Goal: Task Accomplishment & Management: Use online tool/utility

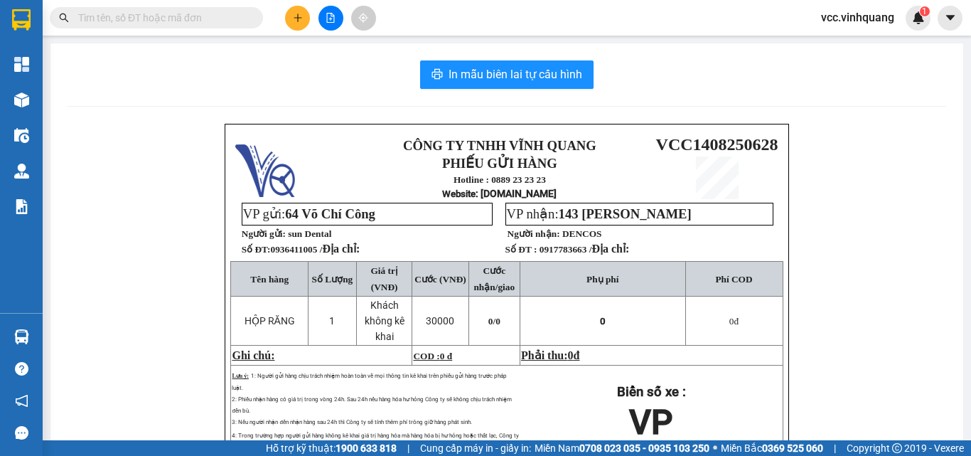
scroll to position [71, 0]
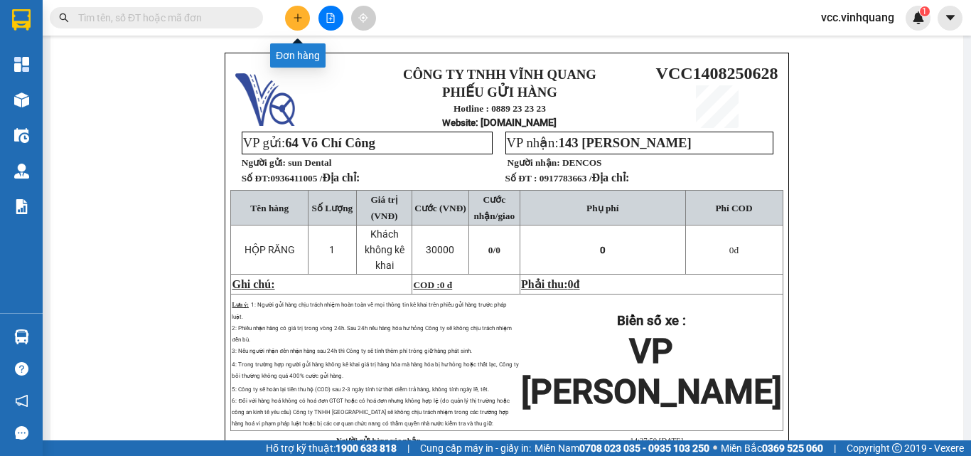
click at [295, 17] on icon "plus" at bounding box center [298, 18] width 10 height 10
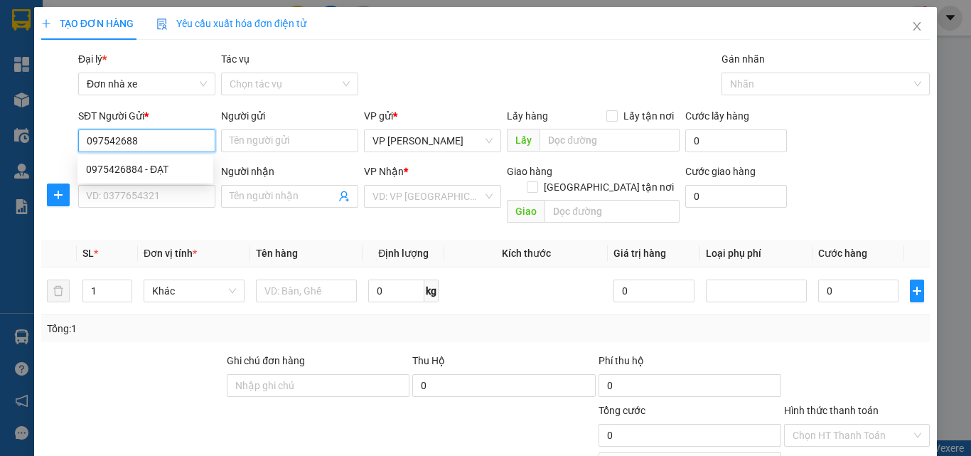
type input "0975426884"
drag, startPoint x: 132, startPoint y: 164, endPoint x: 147, endPoint y: 198, distance: 37.5
click at [133, 168] on div "0975426884 - ĐẠT" at bounding box center [145, 169] width 119 height 16
type input "ĐẠT"
type input "0982419888"
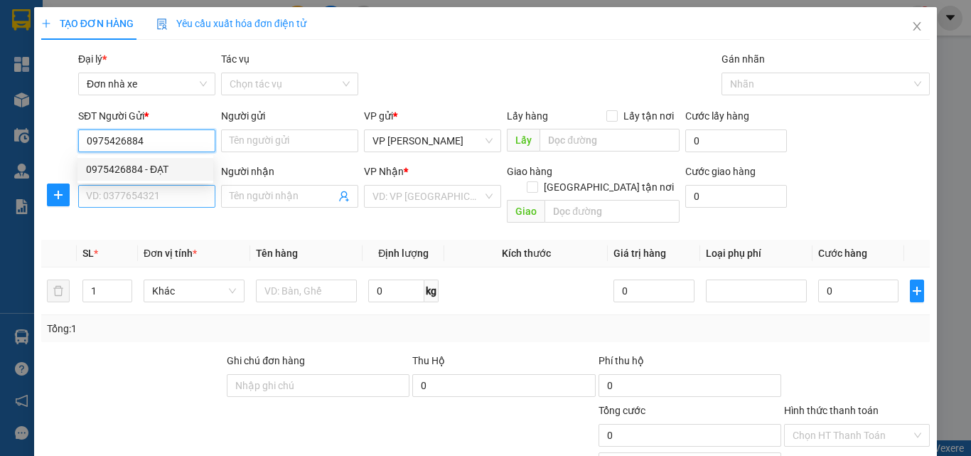
type input "tú"
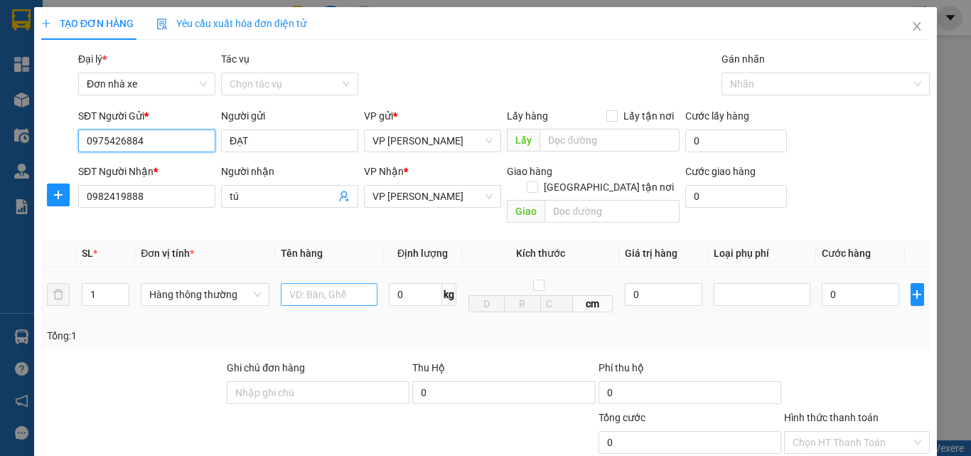
type input "0975426884"
click at [324, 284] on input "text" at bounding box center [329, 294] width 97 height 23
type input "HỘP ĐỒ T THAO"
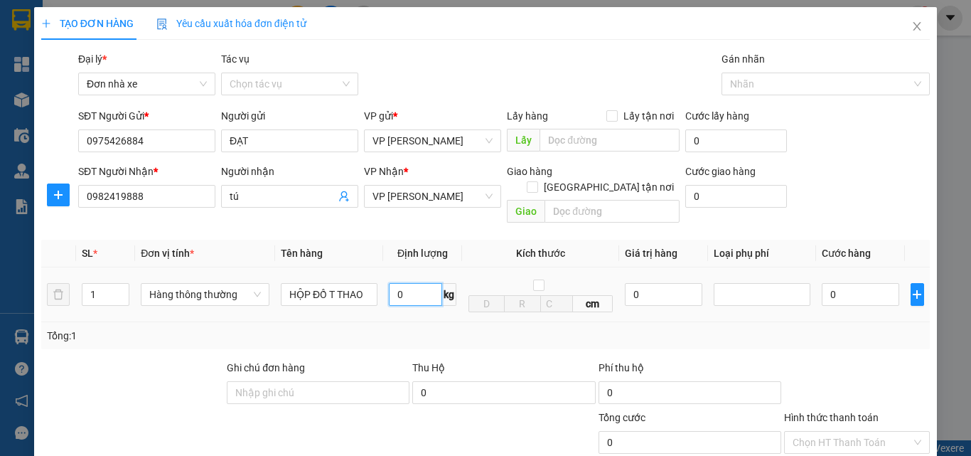
click at [413, 283] on input "0" at bounding box center [415, 294] width 53 height 23
type input "5"
type input "30.000"
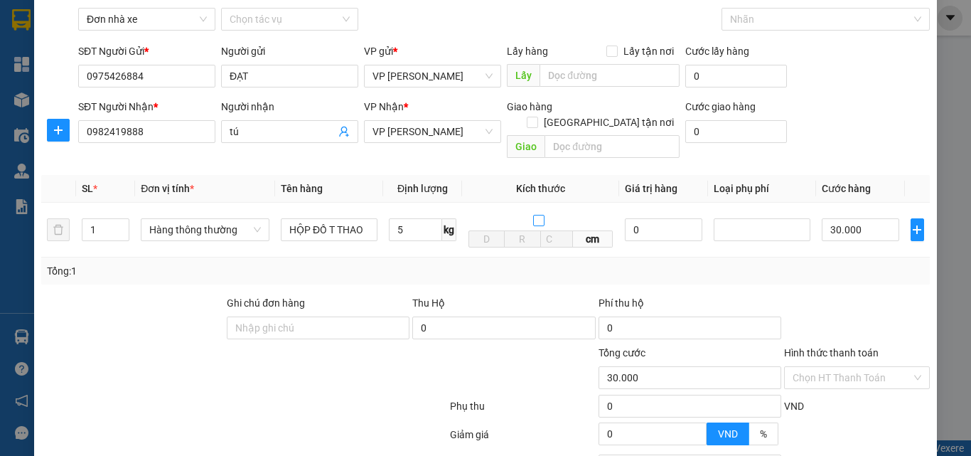
scroll to position [179, 0]
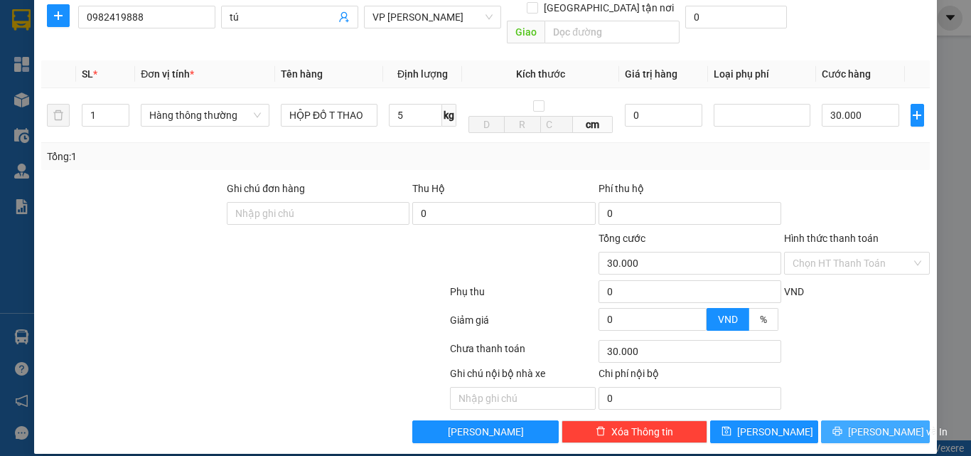
click at [864, 424] on span "[PERSON_NAME] và In" at bounding box center [898, 432] width 100 height 16
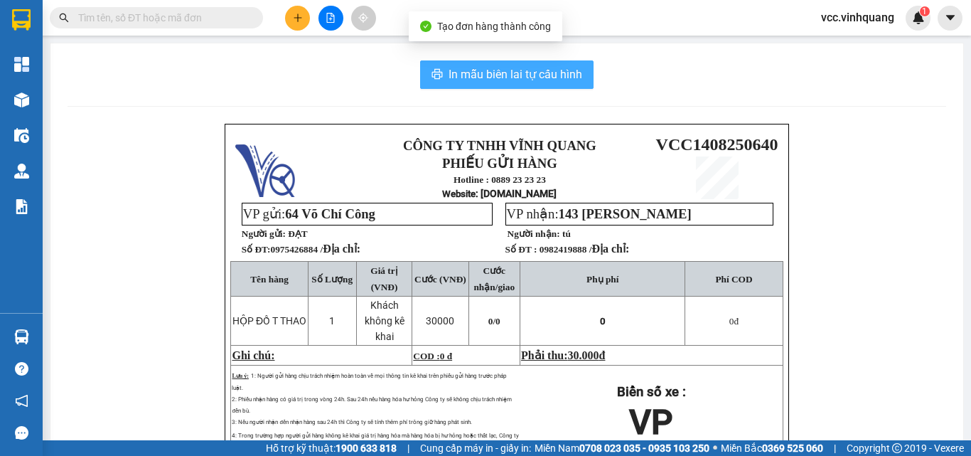
click at [508, 75] on span "In mẫu biên lai tự cấu hình" at bounding box center [516, 74] width 134 height 18
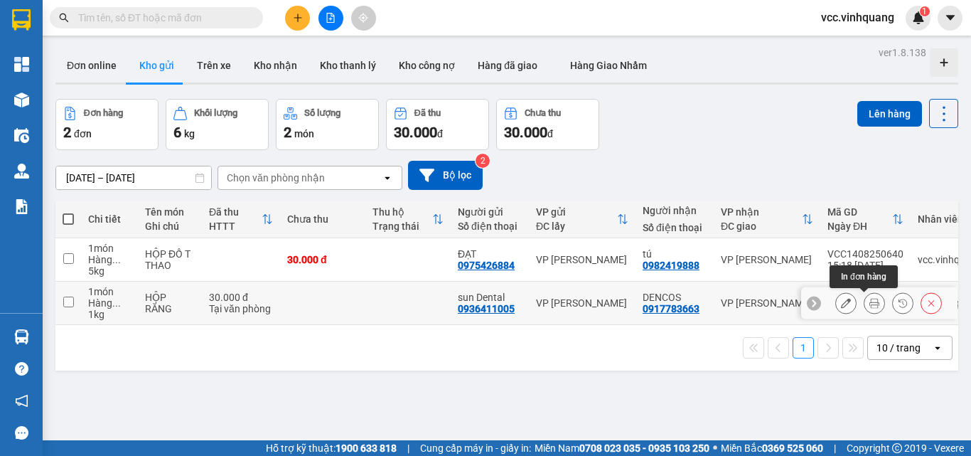
click at [869, 305] on icon at bounding box center [874, 303] width 10 height 10
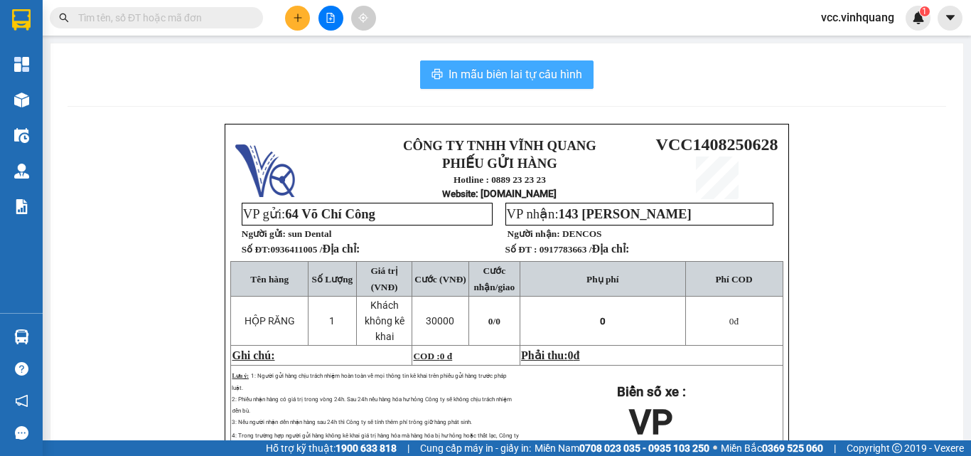
click at [533, 70] on span "In mẫu biên lai tự cấu hình" at bounding box center [516, 74] width 134 height 18
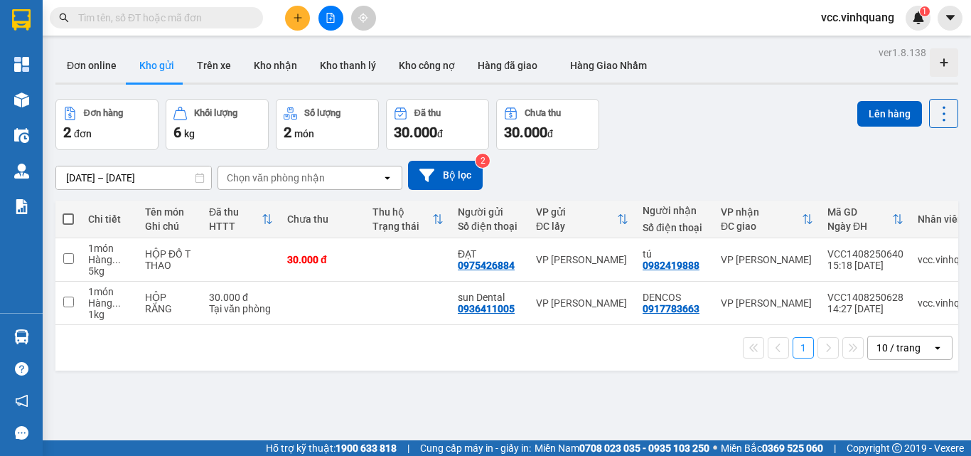
click at [68, 218] on span at bounding box center [68, 218] width 11 height 11
click at [68, 212] on input "checkbox" at bounding box center [68, 212] width 0 height 0
checkbox input "true"
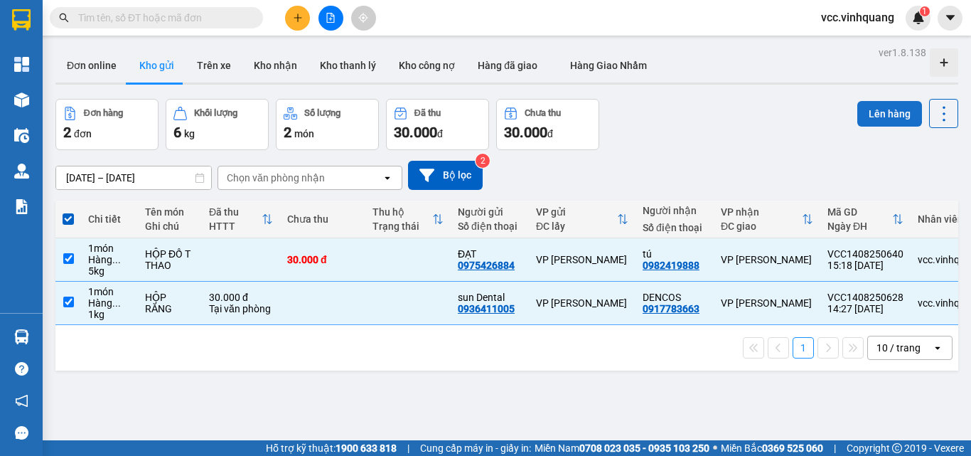
click at [870, 110] on button "Lên hàng" at bounding box center [889, 114] width 65 height 26
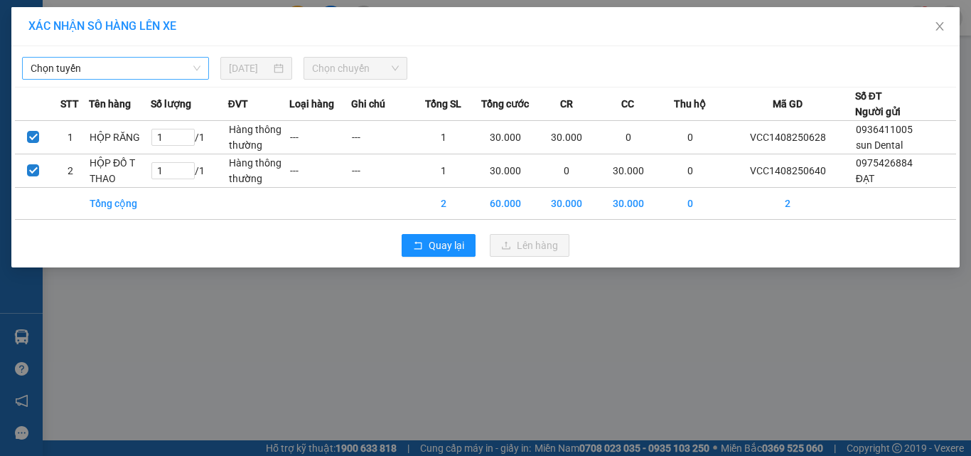
click at [106, 65] on span "Chọn tuyến" at bounding box center [116, 68] width 170 height 21
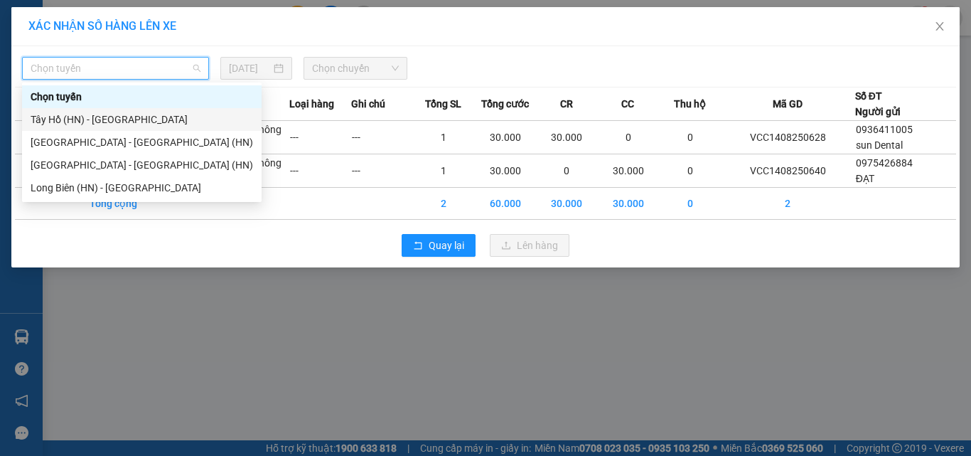
click at [129, 117] on div "Tây Hồ (HN) - [GEOGRAPHIC_DATA]" at bounding box center [142, 120] width 222 height 16
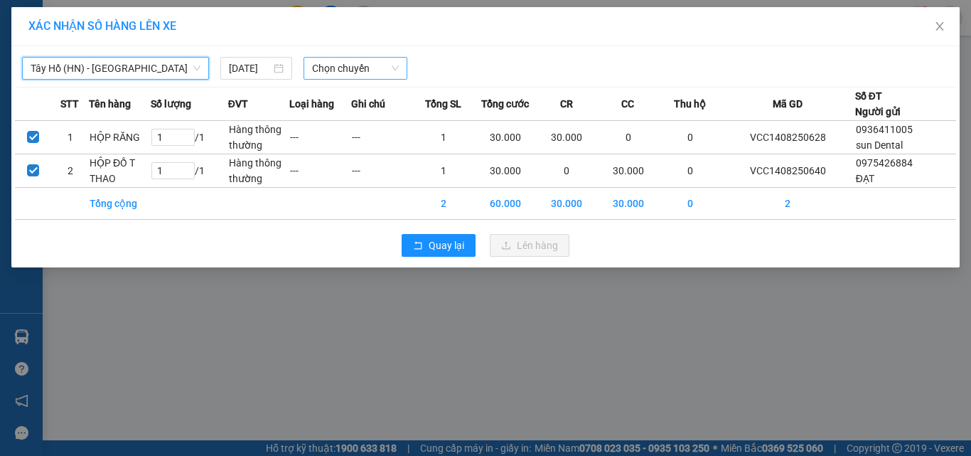
click at [354, 70] on span "Chọn chuyến" at bounding box center [355, 68] width 87 height 21
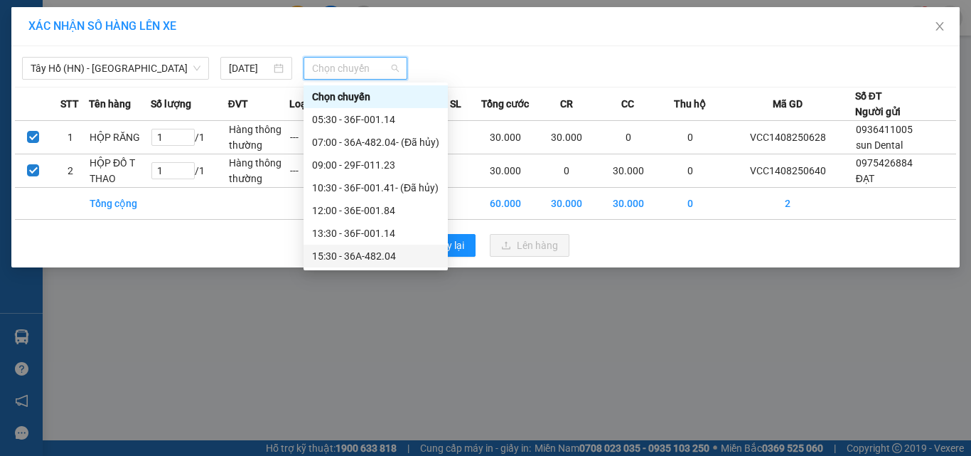
click at [385, 248] on div "15:30 - 36A-482.04" at bounding box center [375, 256] width 127 height 16
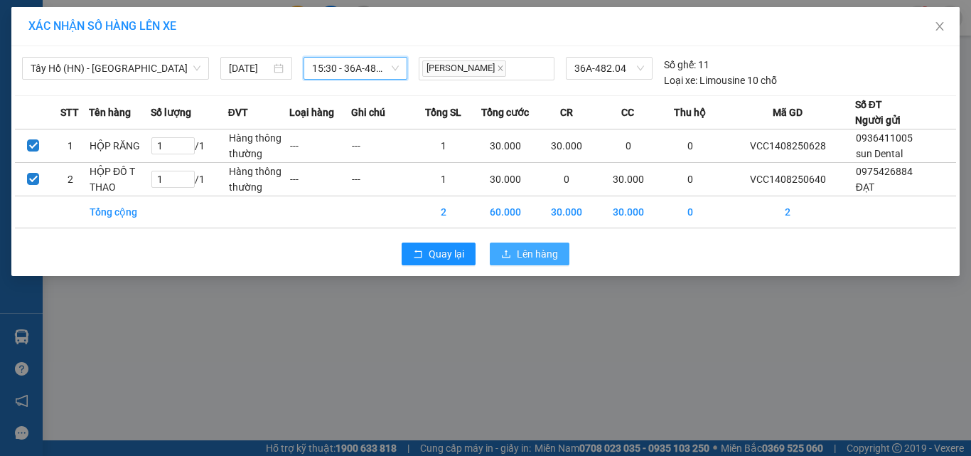
click at [542, 249] on span "Lên hàng" at bounding box center [537, 254] width 41 height 16
